Goal: Browse casually

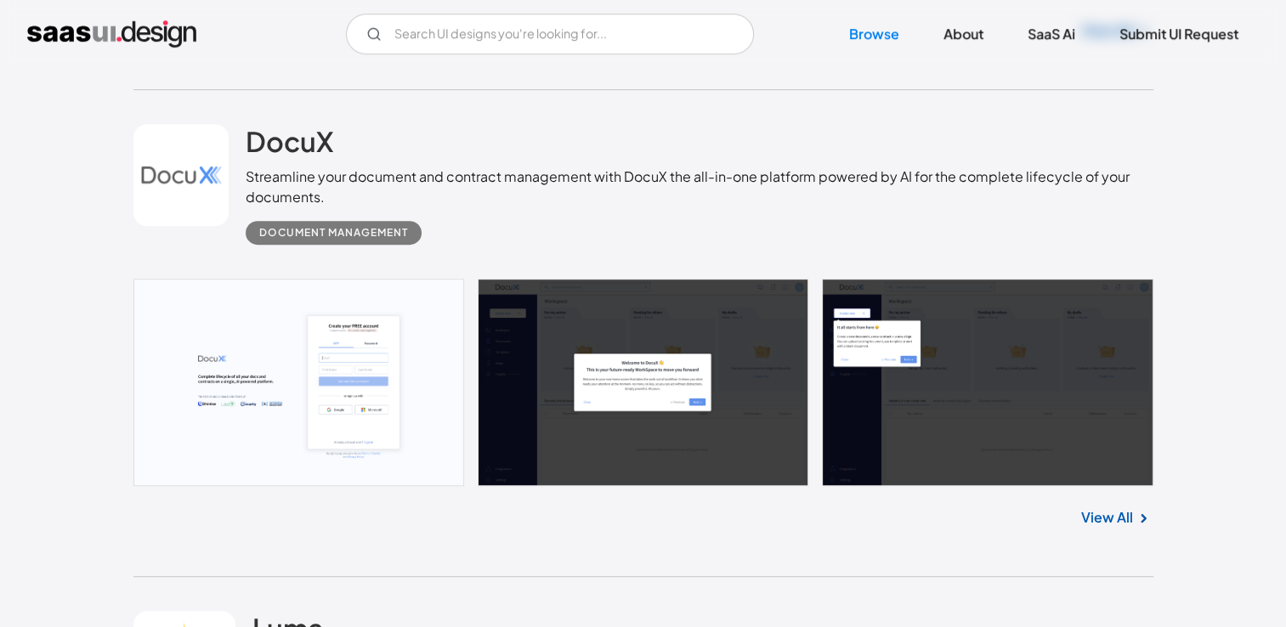
scroll to position [880, 0]
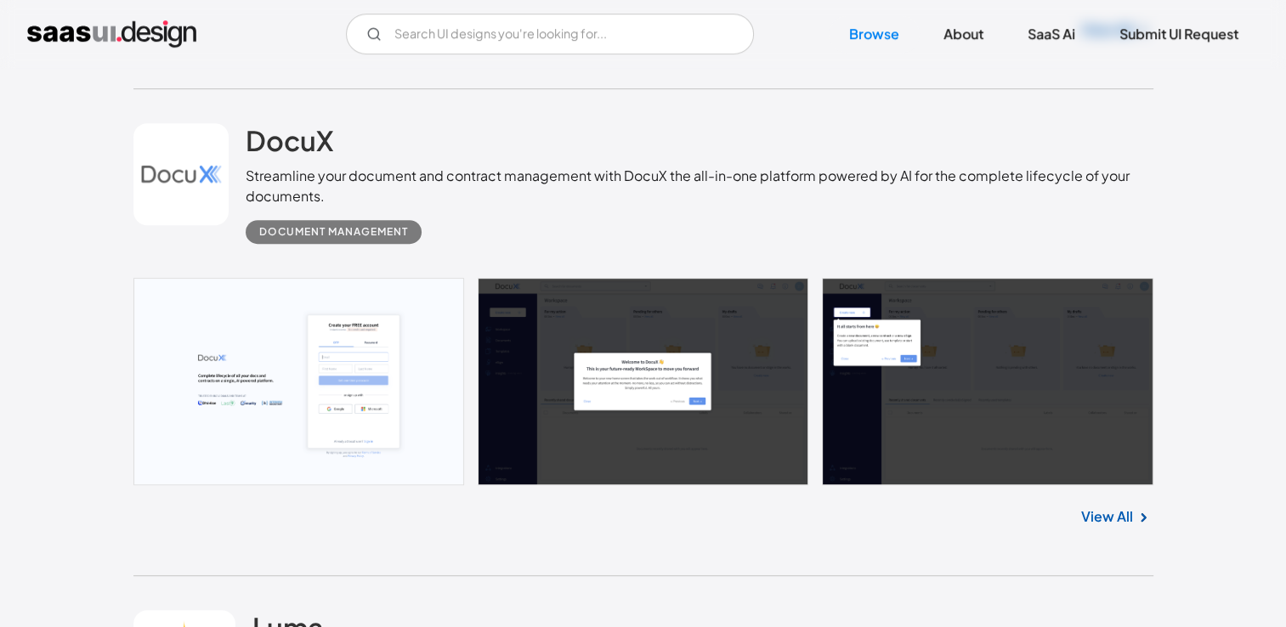
click at [268, 400] on link at bounding box center [643, 381] width 1020 height 207
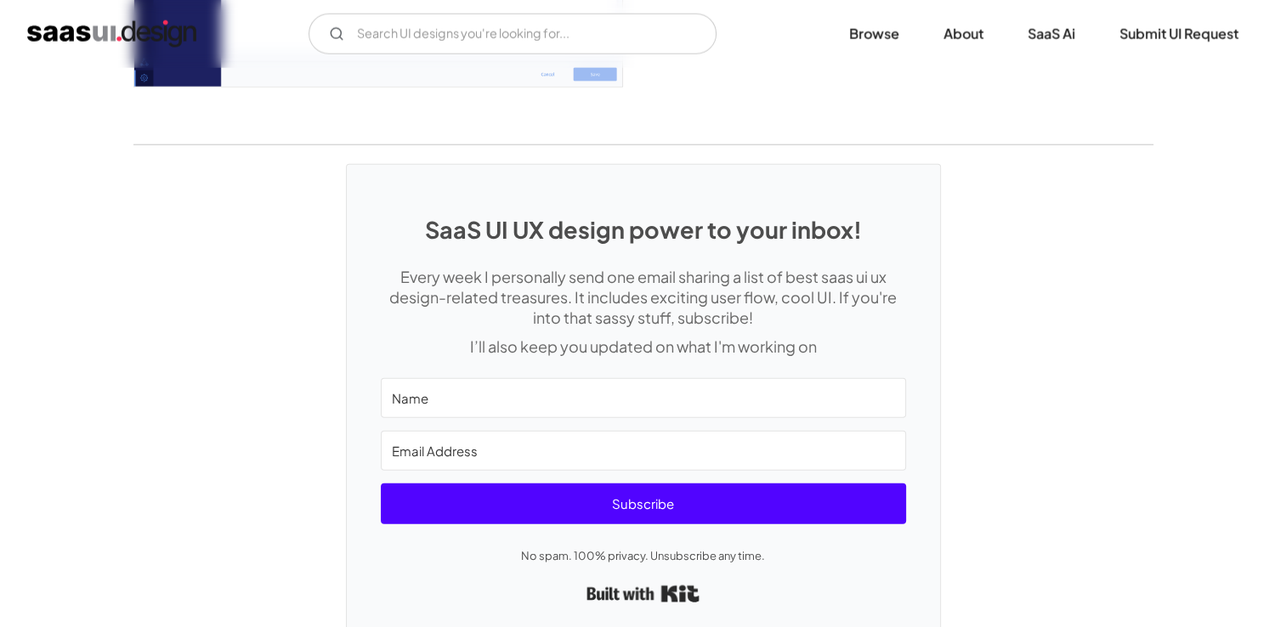
scroll to position [4437, 0]
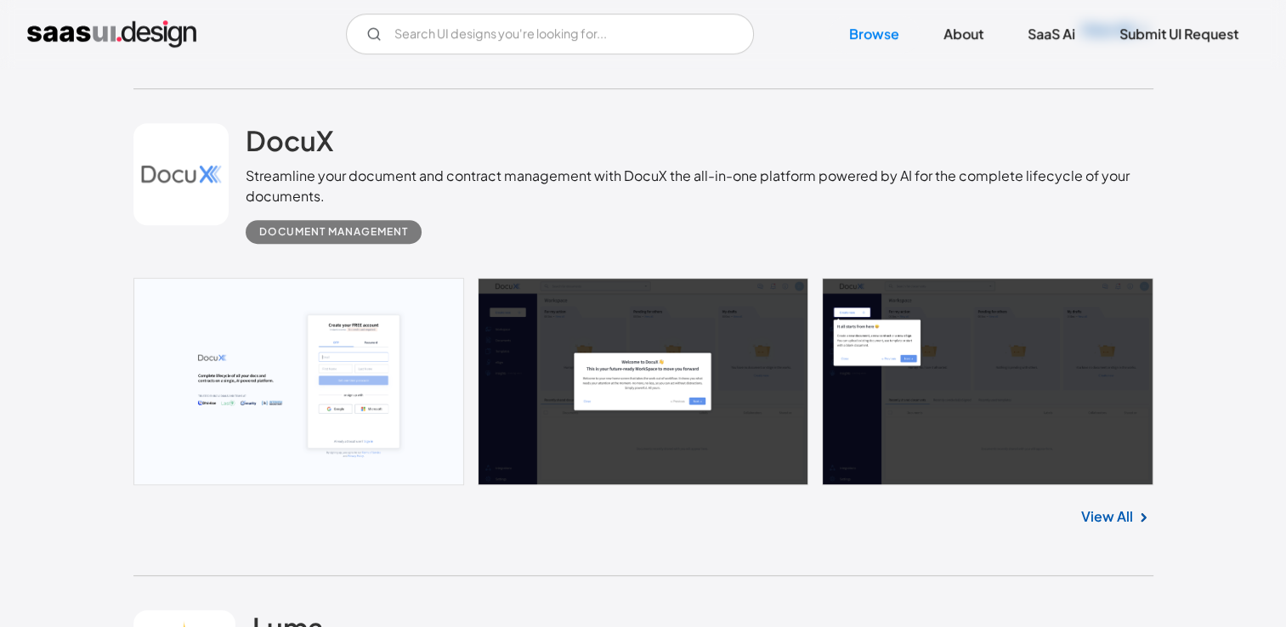
scroll to position [880, 0]
click at [276, 367] on link at bounding box center [643, 381] width 1020 height 207
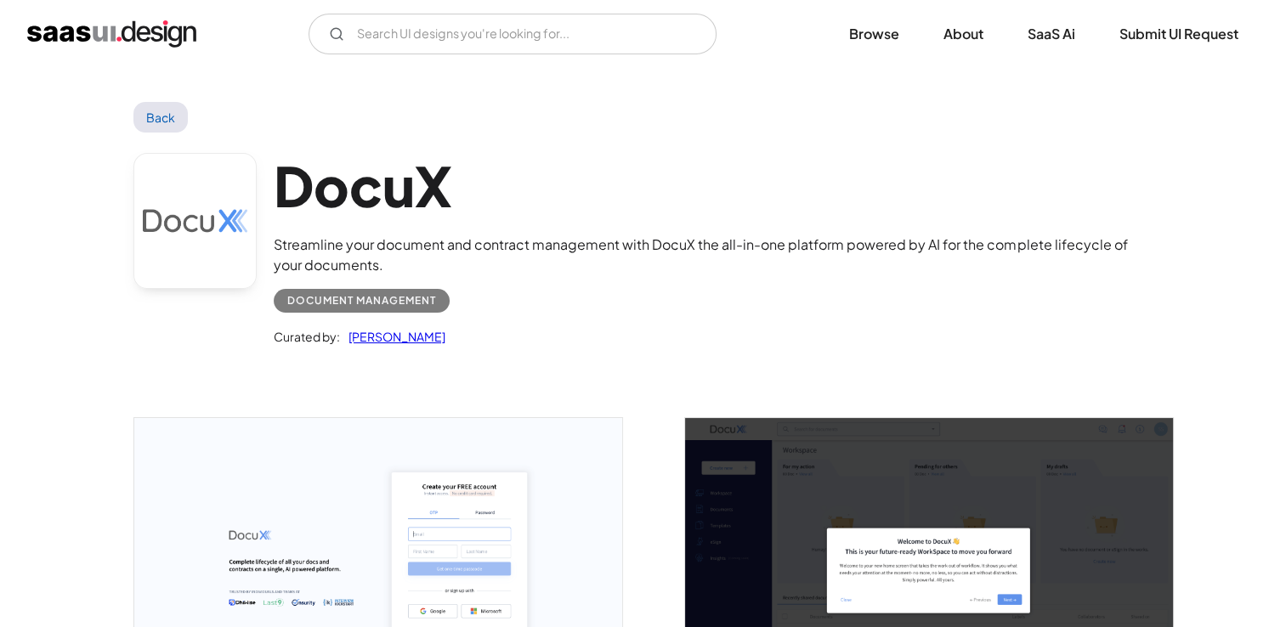
click at [531, 491] on img "open lightbox" at bounding box center [378, 570] width 488 height 305
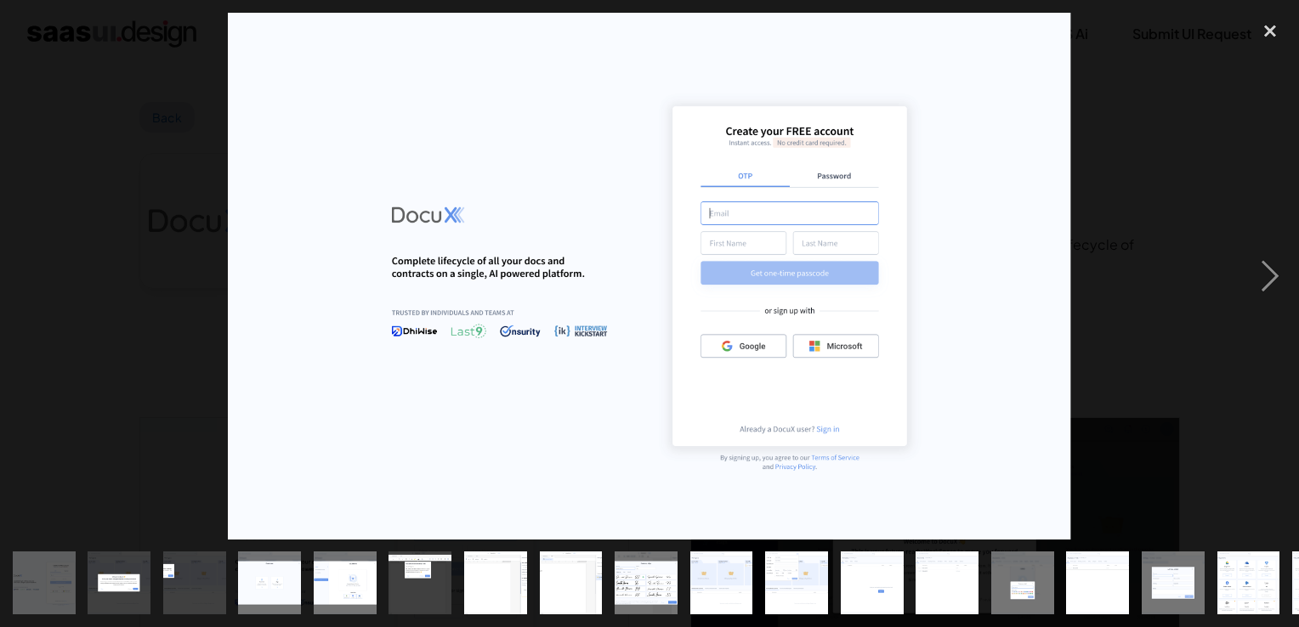
click at [1262, 43] on div "close lightbox" at bounding box center [1270, 31] width 58 height 37
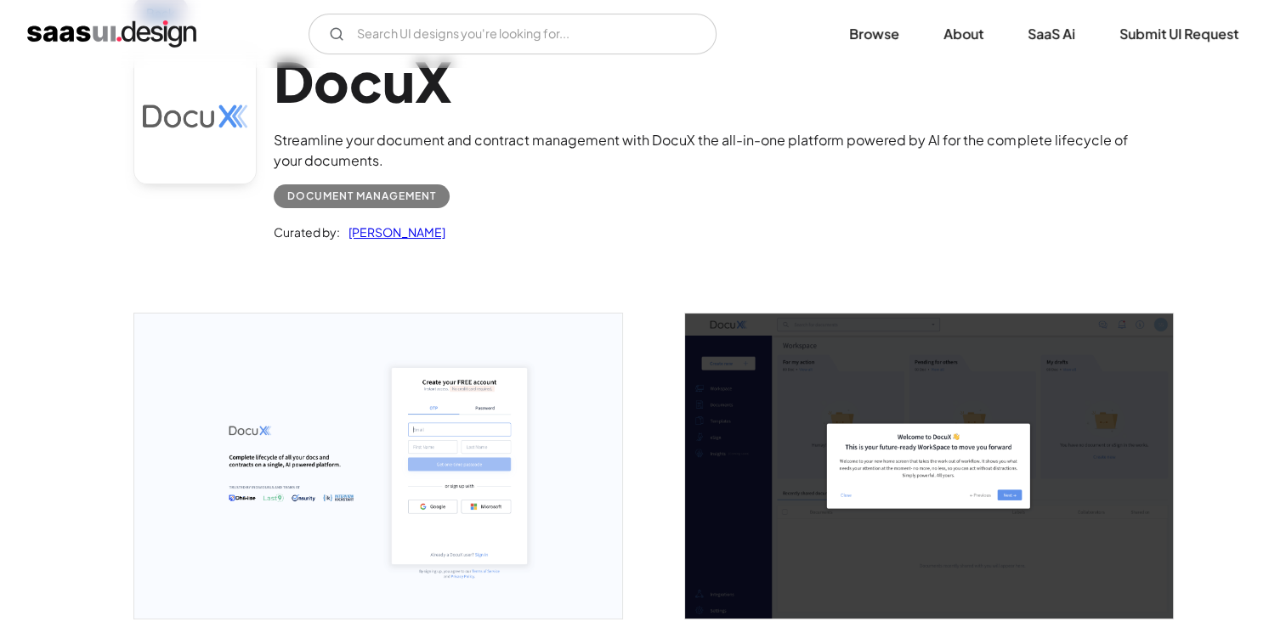
scroll to position [105, 0]
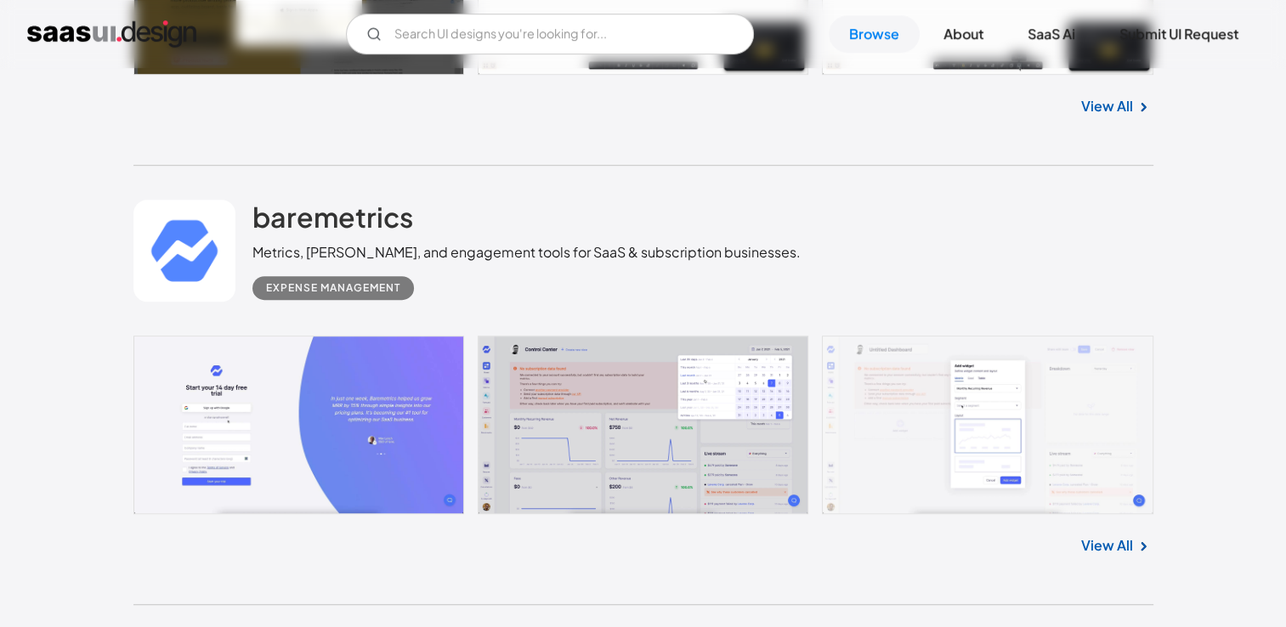
scroll to position [7545, 0]
click at [593, 442] on link at bounding box center [643, 426] width 1020 height 179
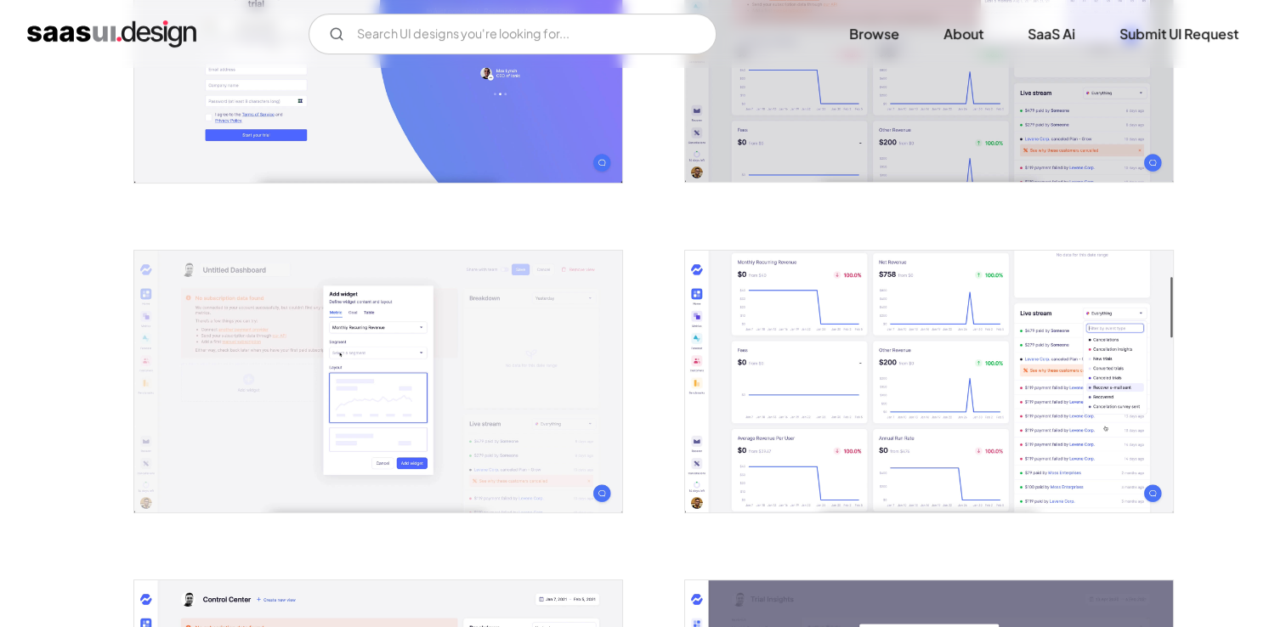
scroll to position [479, 0]
click at [878, 348] on img "open lightbox" at bounding box center [929, 381] width 488 height 263
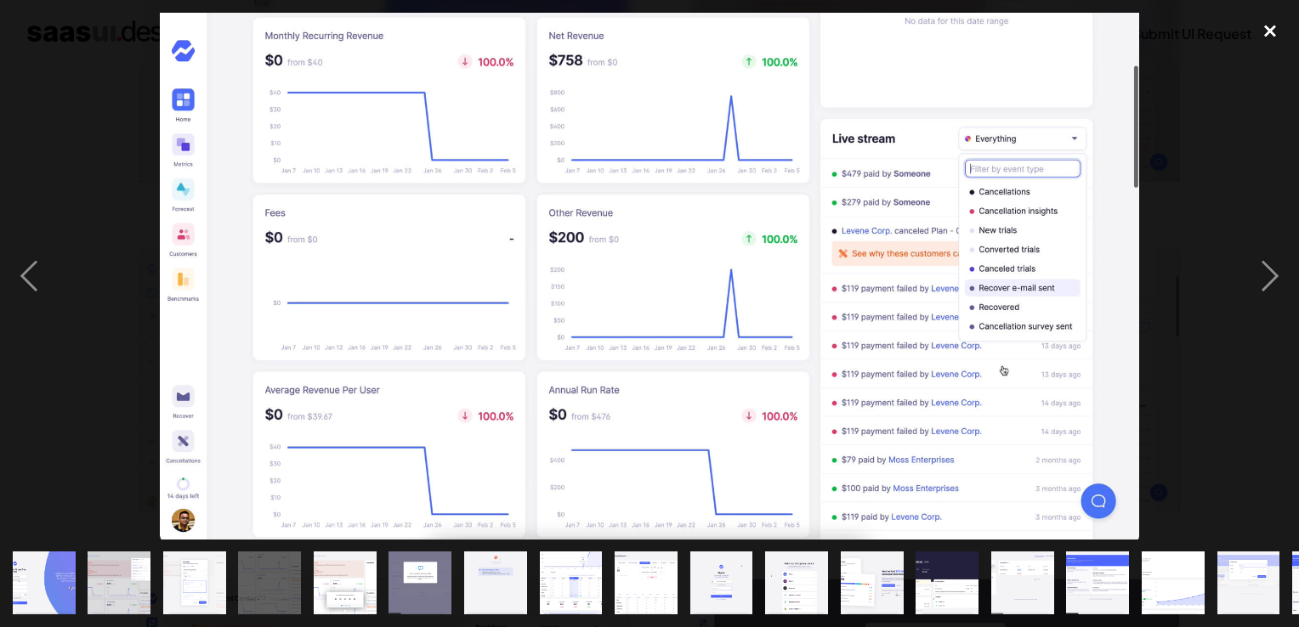
click at [1271, 21] on div "close lightbox" at bounding box center [1270, 31] width 58 height 37
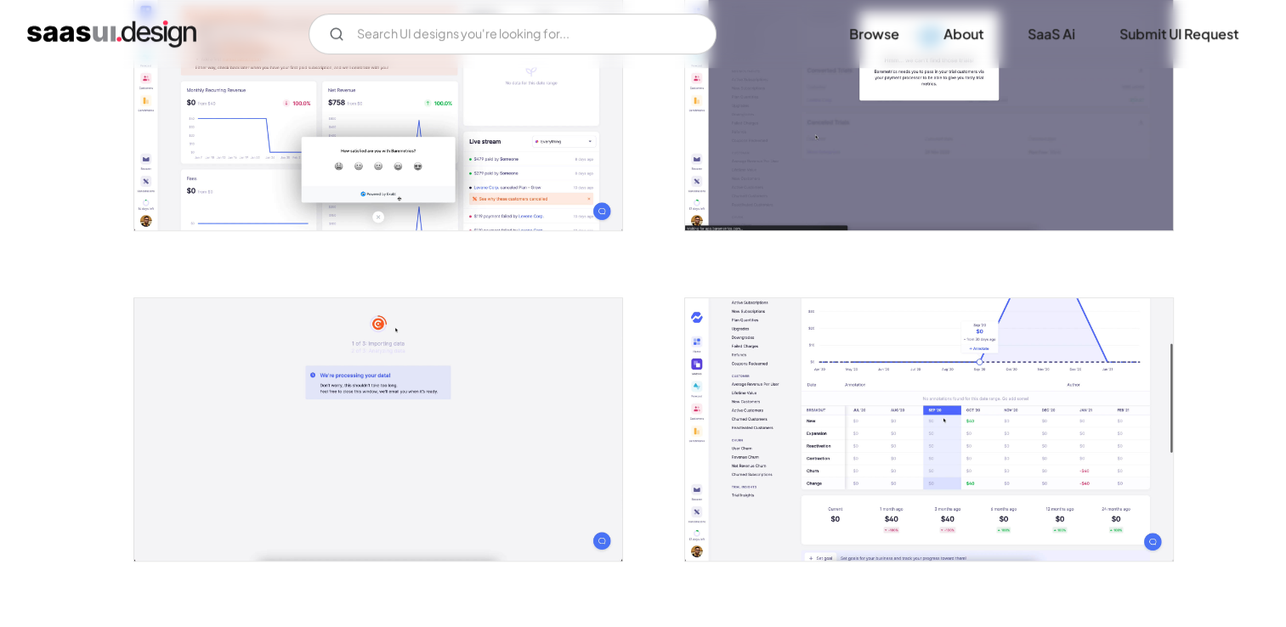
scroll to position [1093, 0]
click at [1030, 402] on img "open lightbox" at bounding box center [929, 428] width 488 height 263
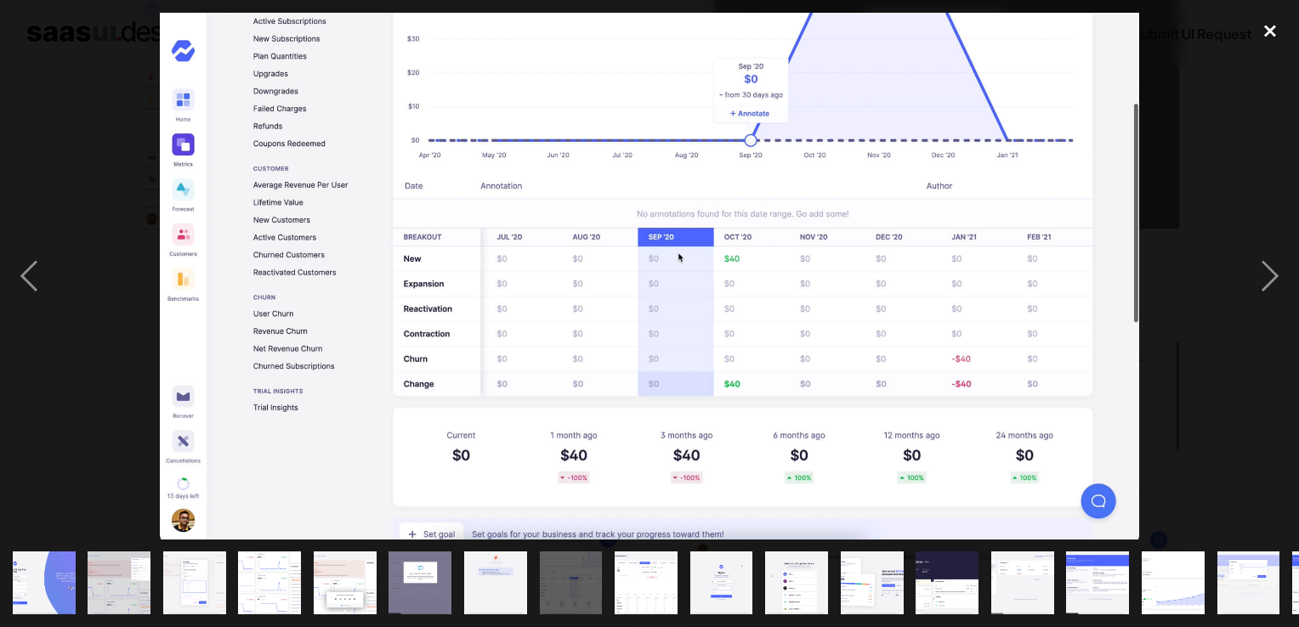
click at [1271, 31] on div "close lightbox" at bounding box center [1270, 31] width 58 height 37
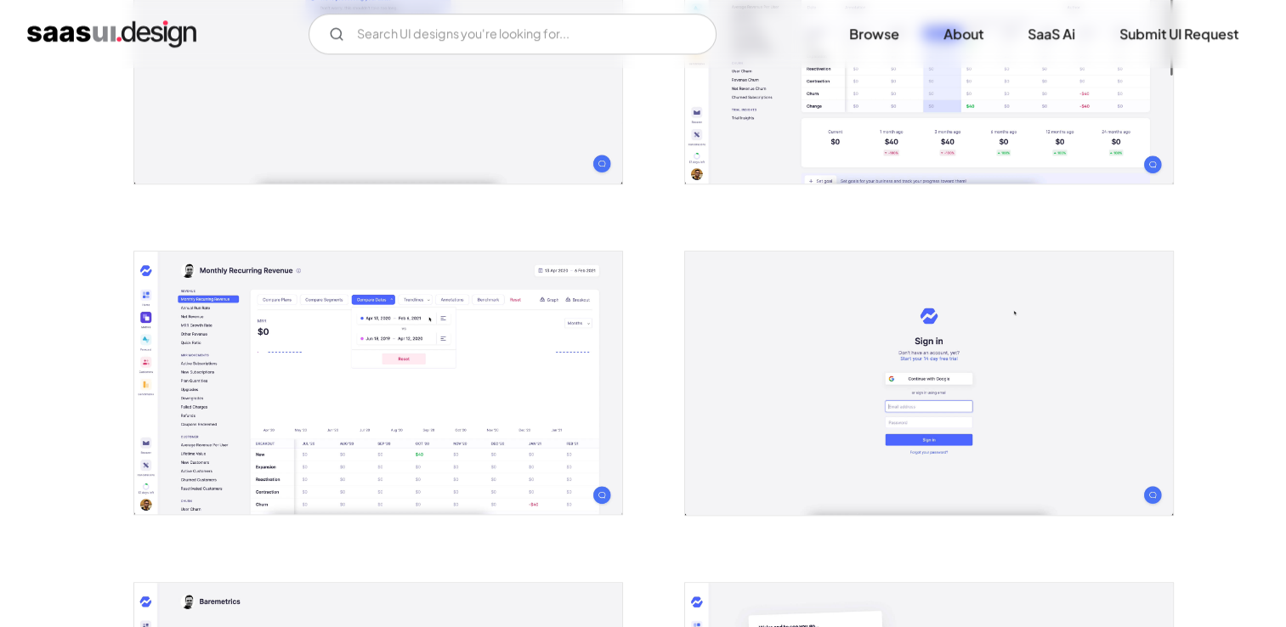
scroll to position [1470, 0]
click at [484, 439] on img "open lightbox" at bounding box center [378, 381] width 488 height 263
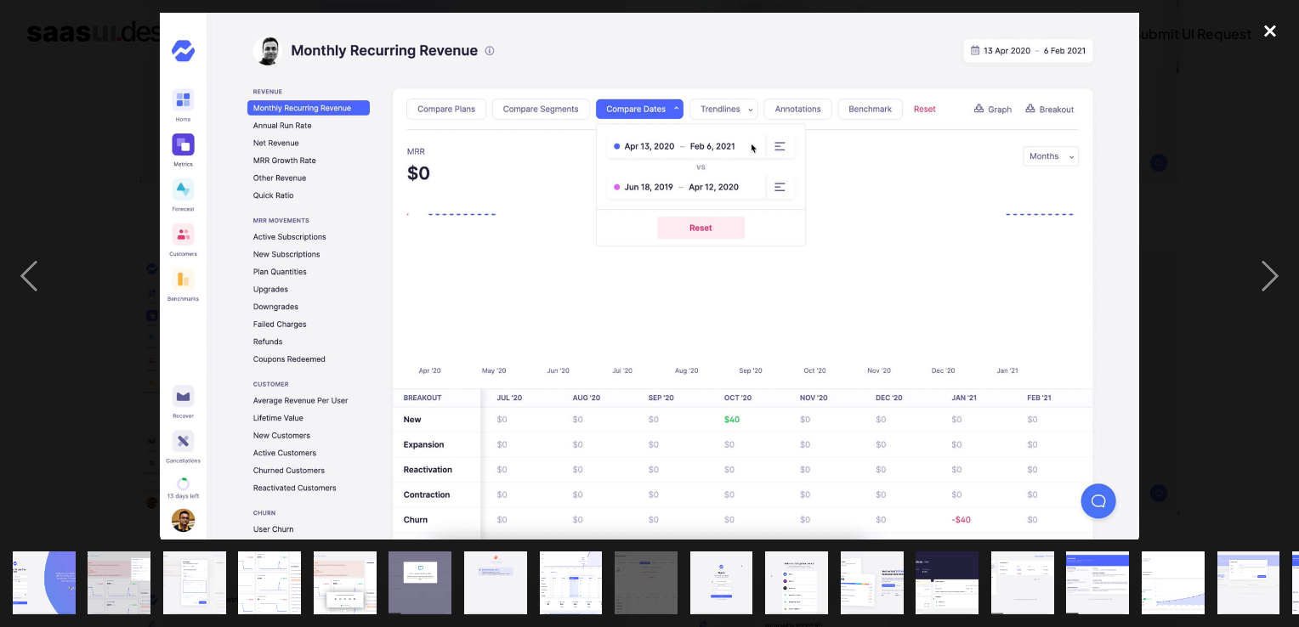
click at [1265, 38] on div "close lightbox" at bounding box center [1270, 31] width 58 height 37
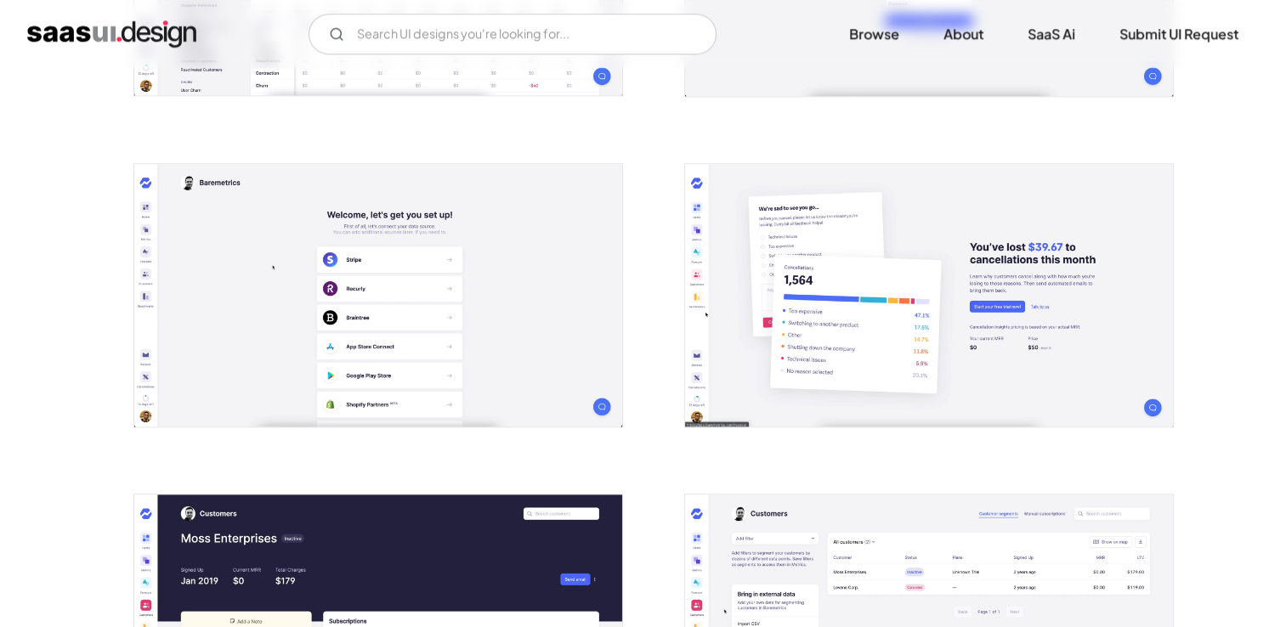
scroll to position [1887, 0]
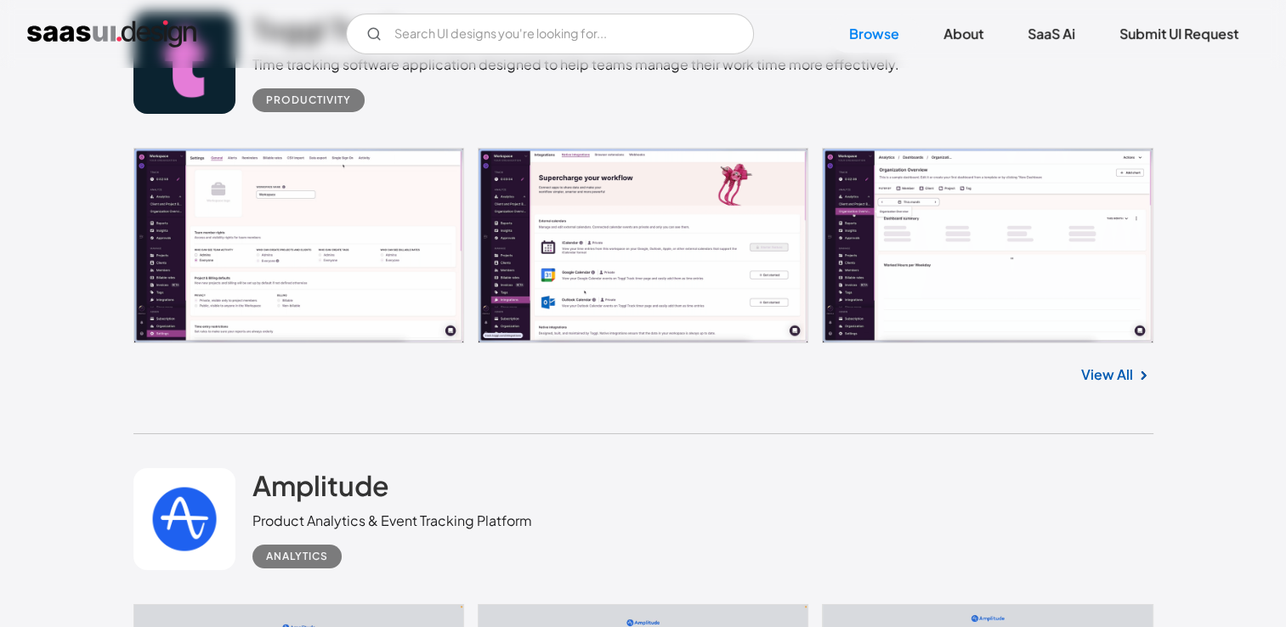
scroll to position [18586, 0]
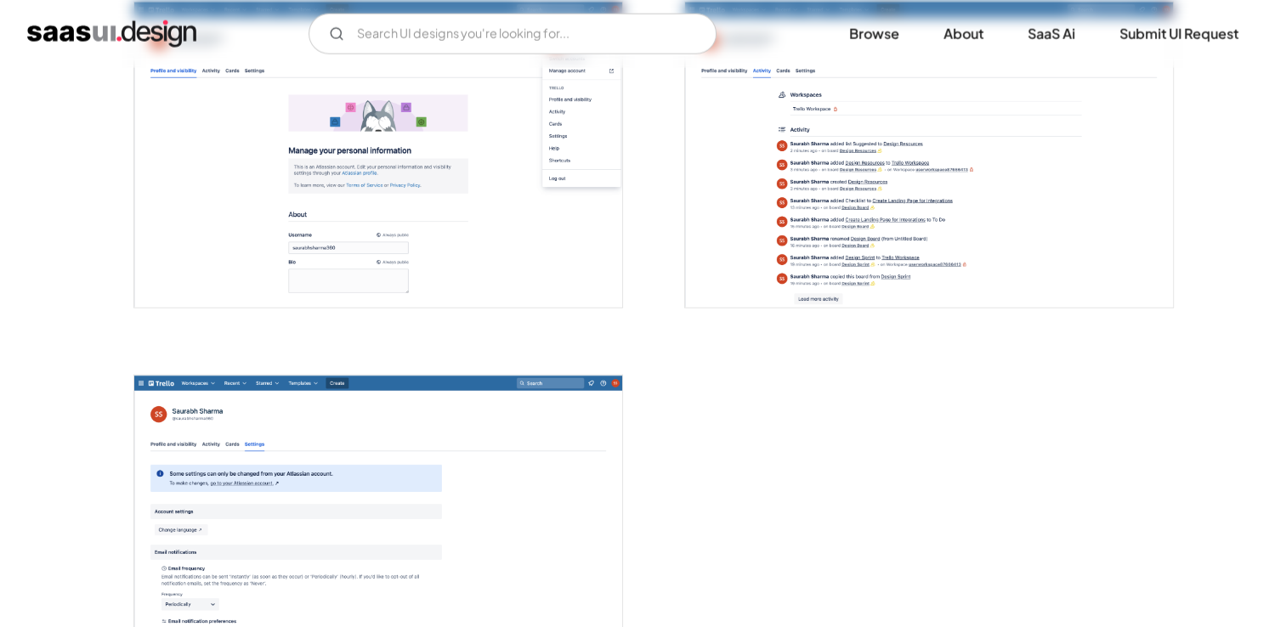
scroll to position [4139, 0]
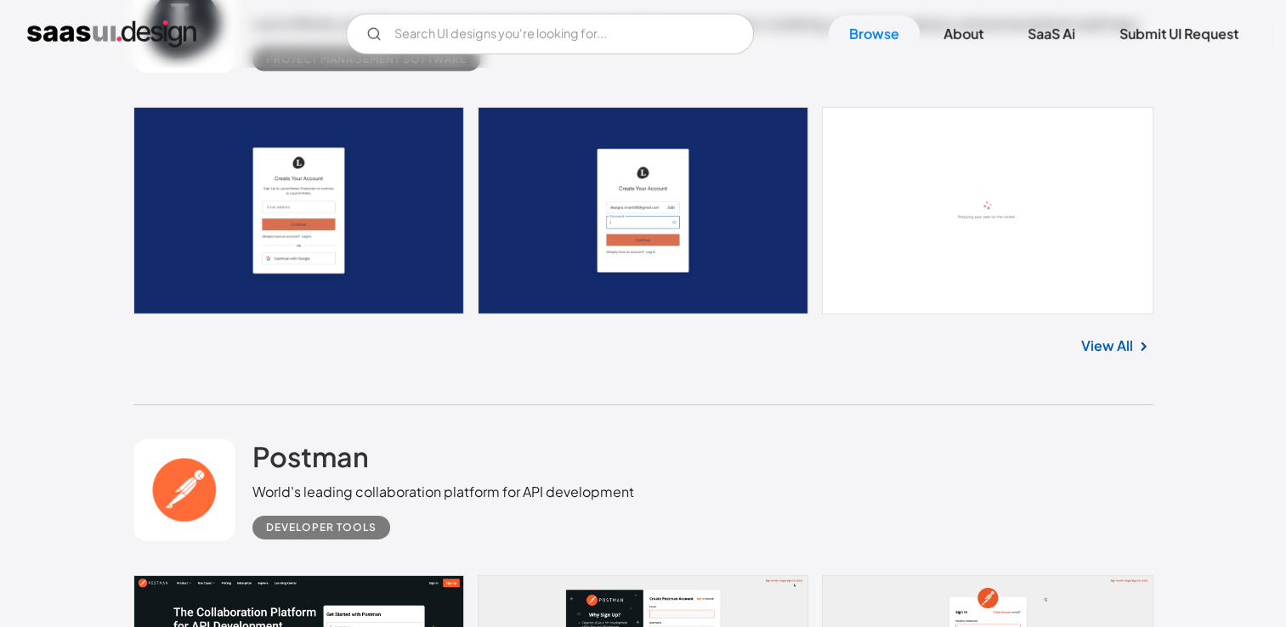
scroll to position [24348, 0]
